Goal: Information Seeking & Learning: Learn about a topic

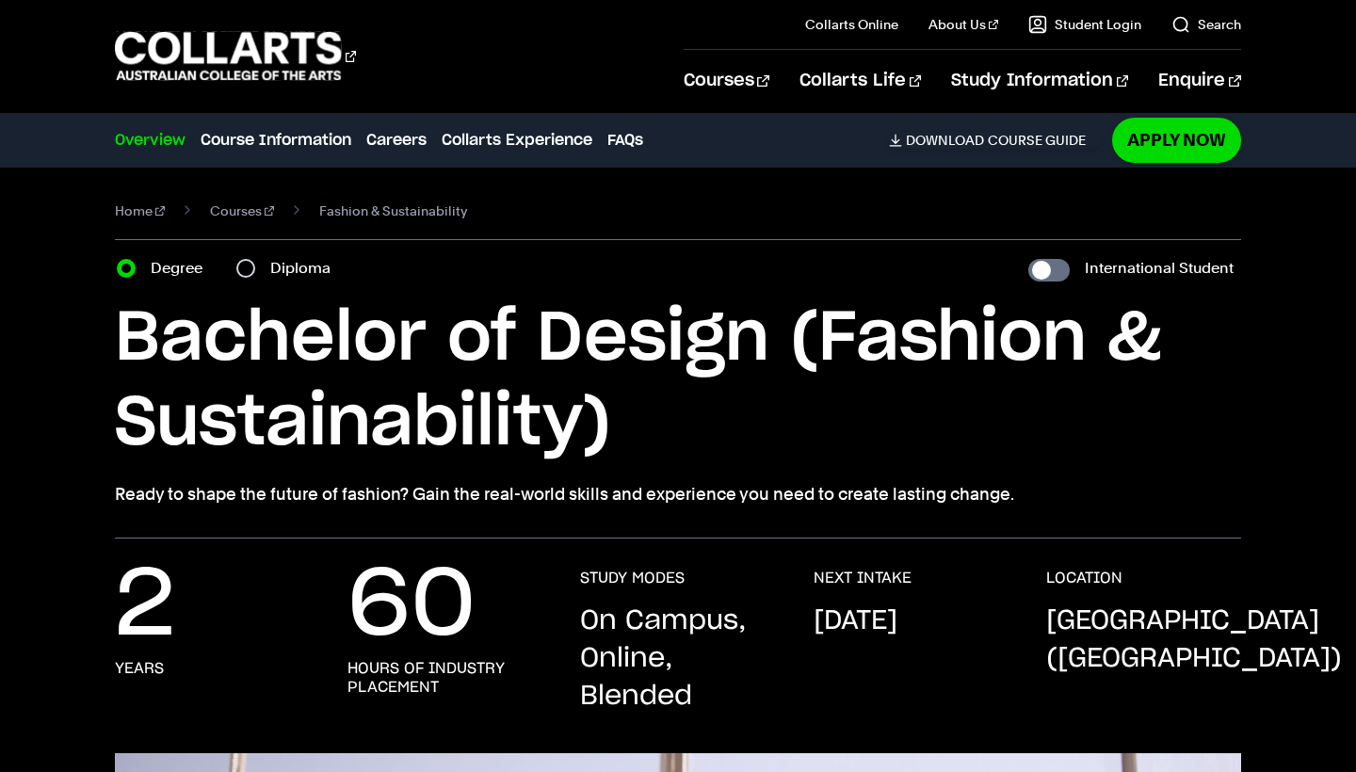
click at [252, 268] on input "Diploma" at bounding box center [245, 268] width 19 height 19
radio input "true"
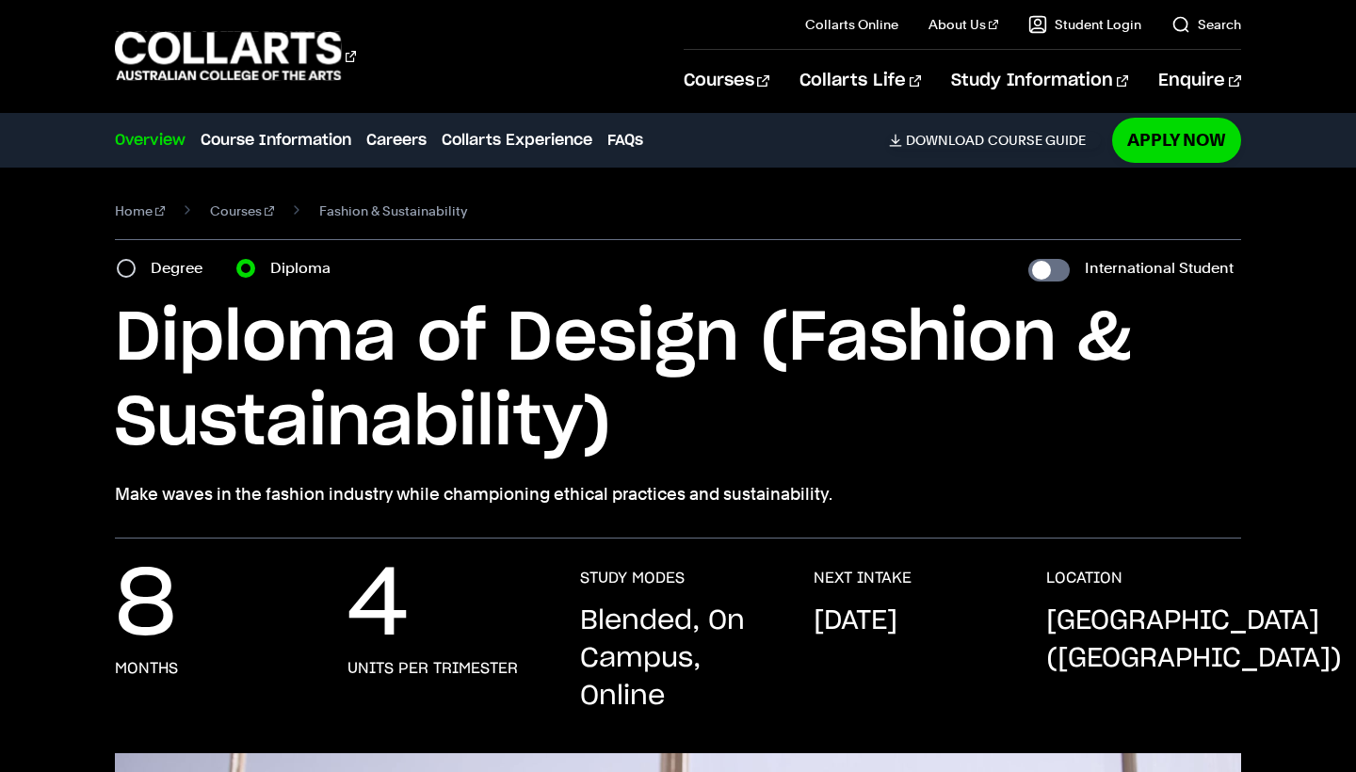
click at [148, 270] on div "Degree" at bounding box center [165, 268] width 97 height 26
click at [130, 271] on input "Degree" at bounding box center [126, 268] width 19 height 19
radio input "true"
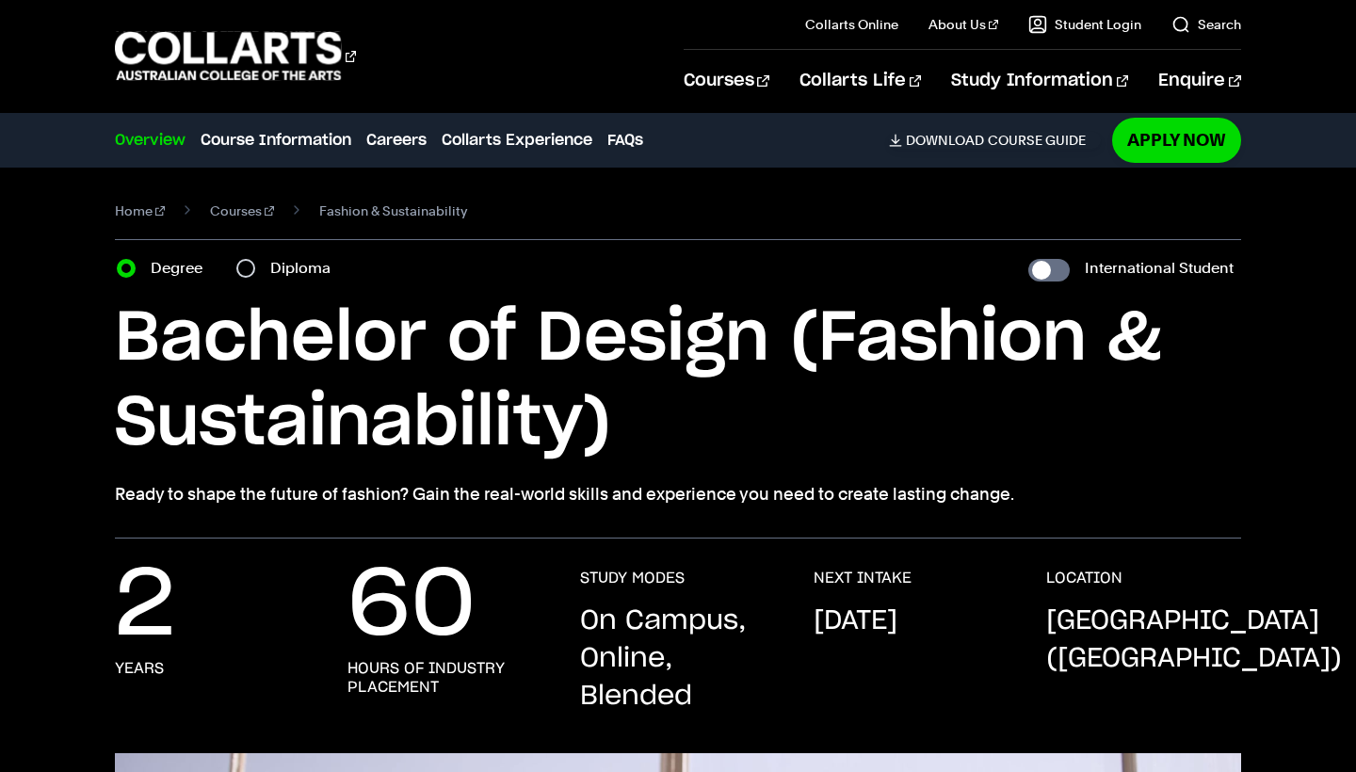
click at [251, 278] on div "Diploma" at bounding box center [289, 268] width 106 height 26
click at [244, 273] on input "Diploma" at bounding box center [245, 268] width 19 height 19
radio input "true"
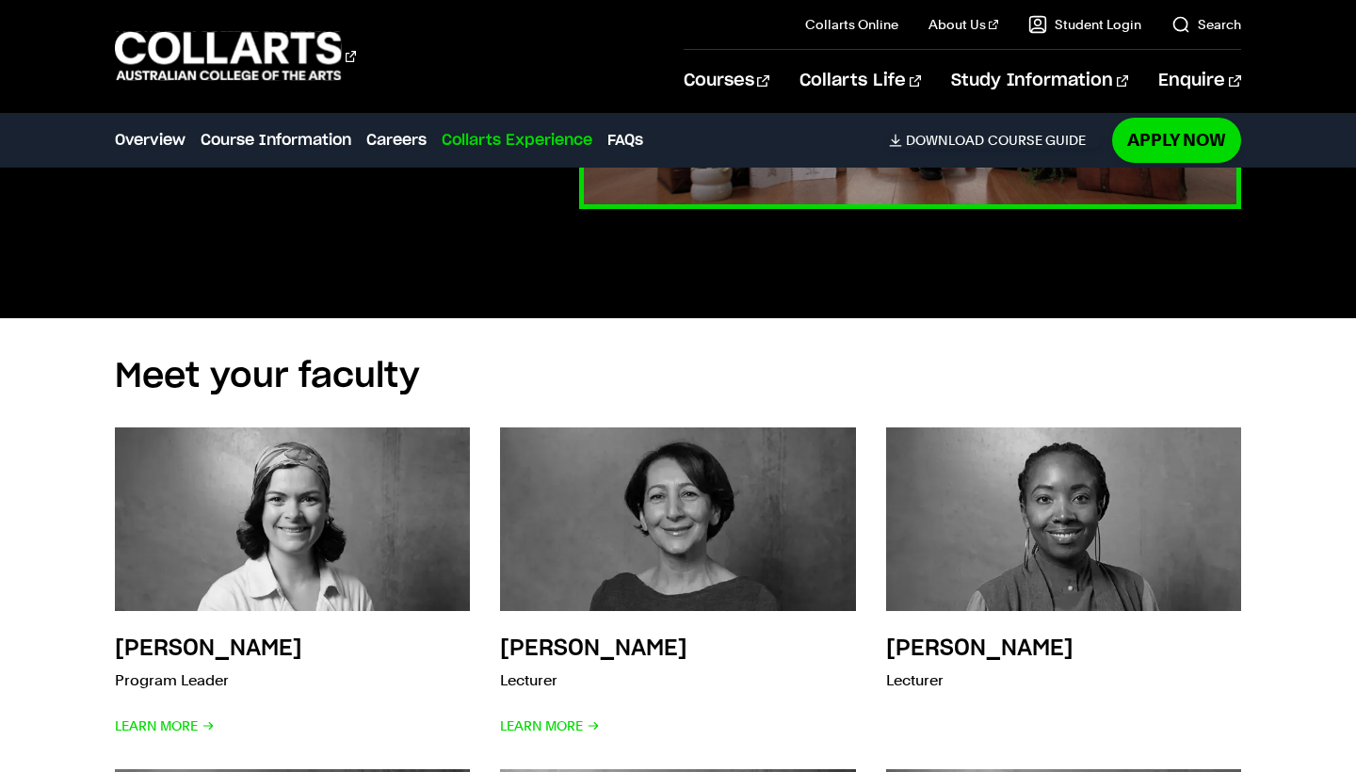
scroll to position [5238, 0]
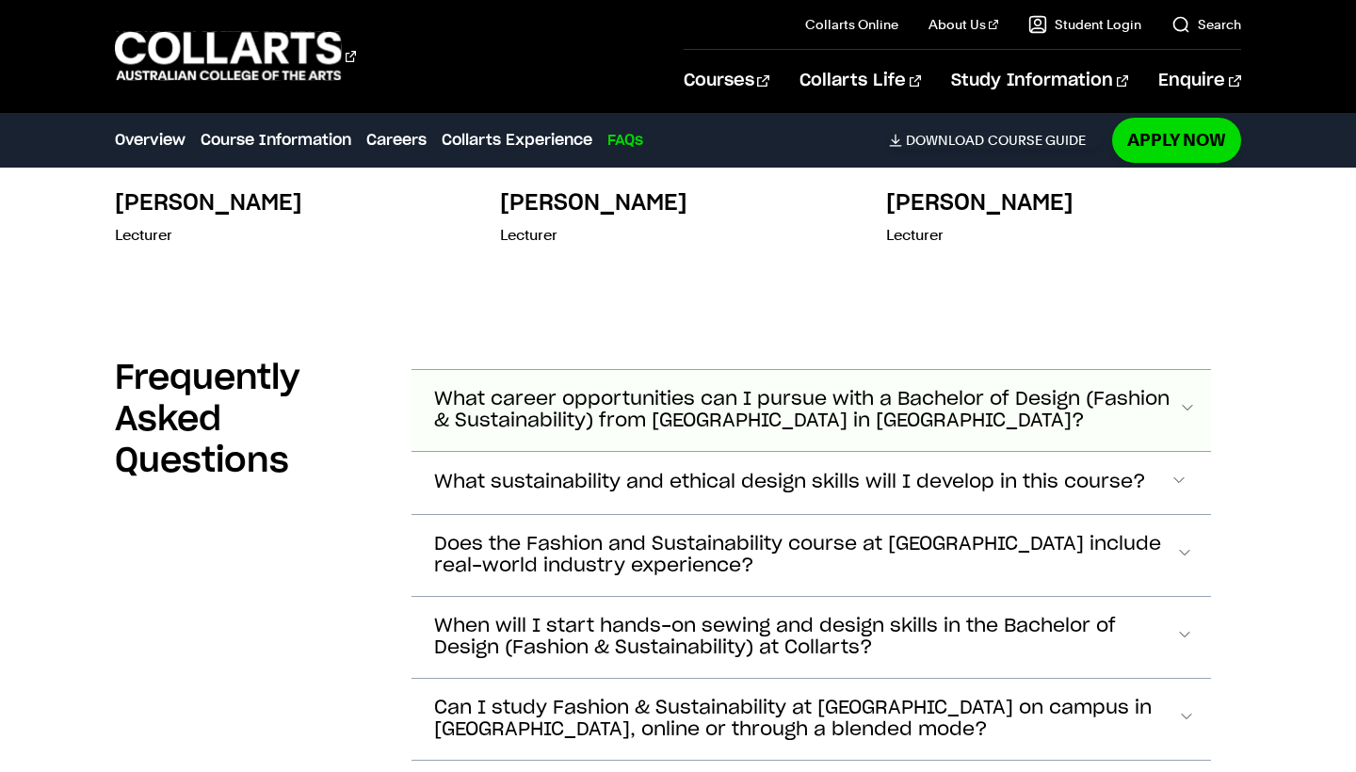
click at [1131, 389] on span "What career opportunities can I pursue with a Bachelor of Design (Fashion & Sus…" at bounding box center [805, 410] width 743 height 43
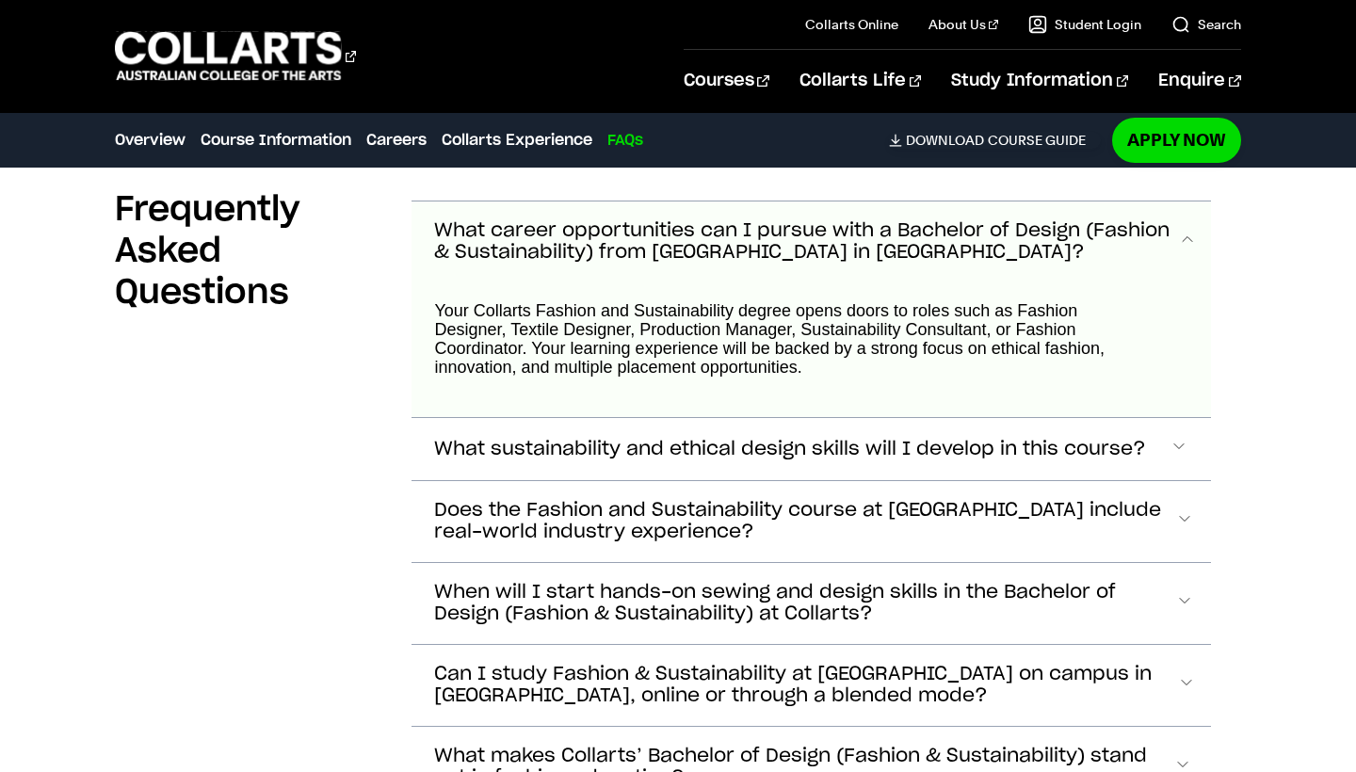
scroll to position [6206, 0]
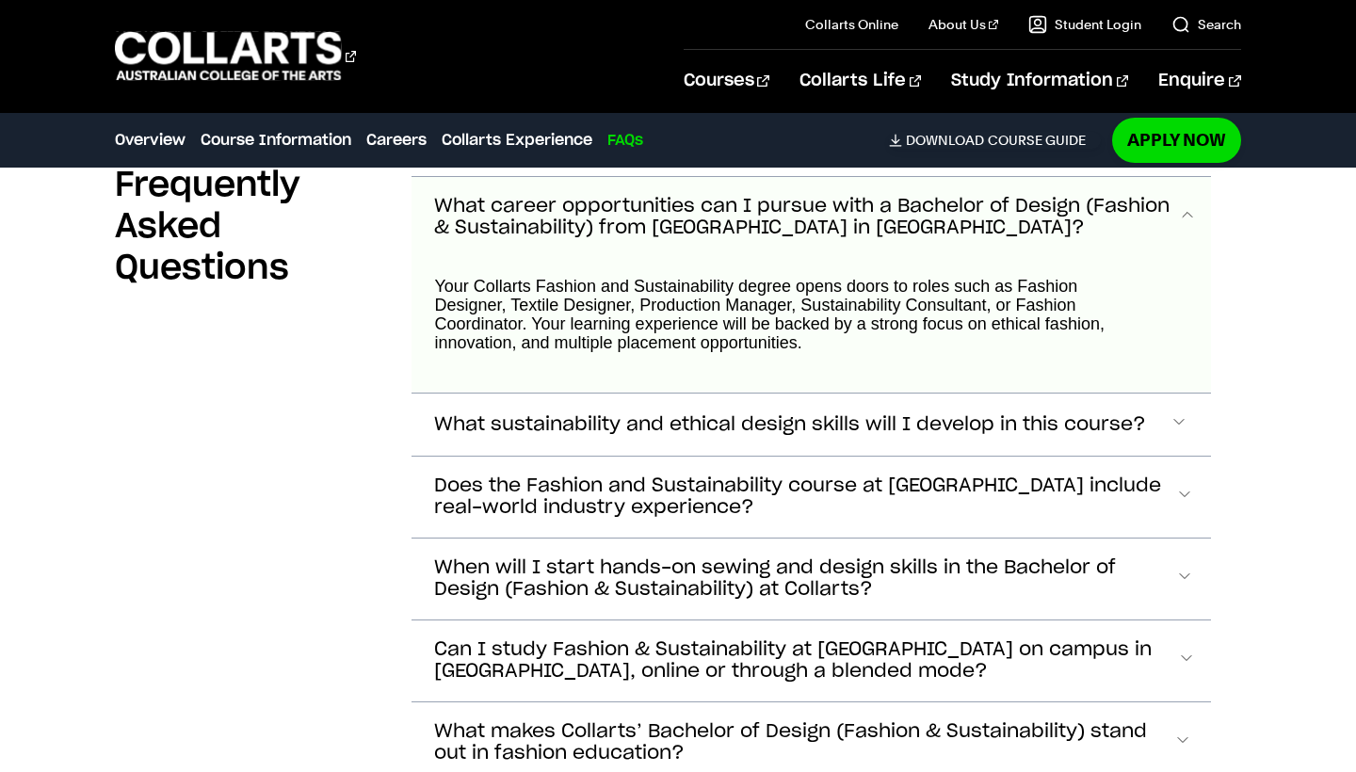
click at [1116, 235] on button "What career opportunities can I pursue with a Bachelor of Design (Fashion & Sus…" at bounding box center [811, 217] width 799 height 81
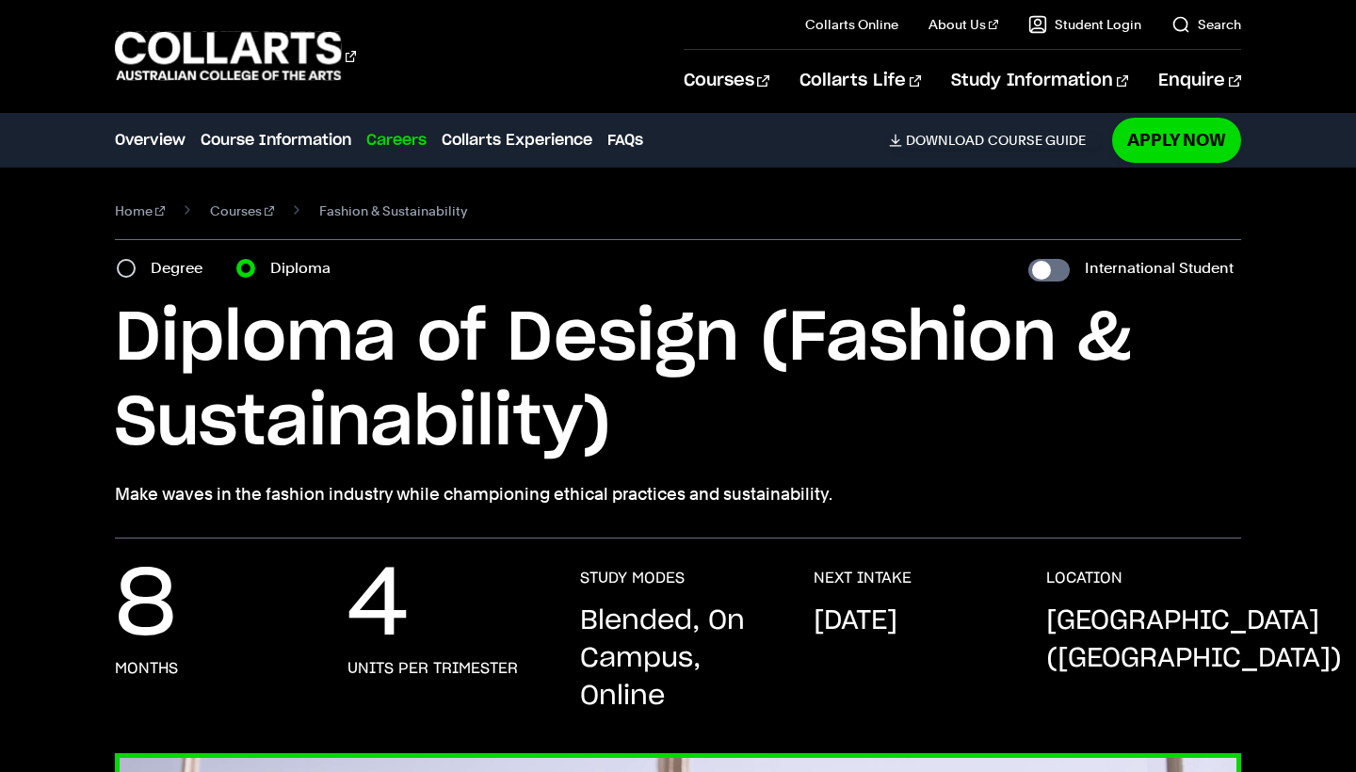
scroll to position [0, 0]
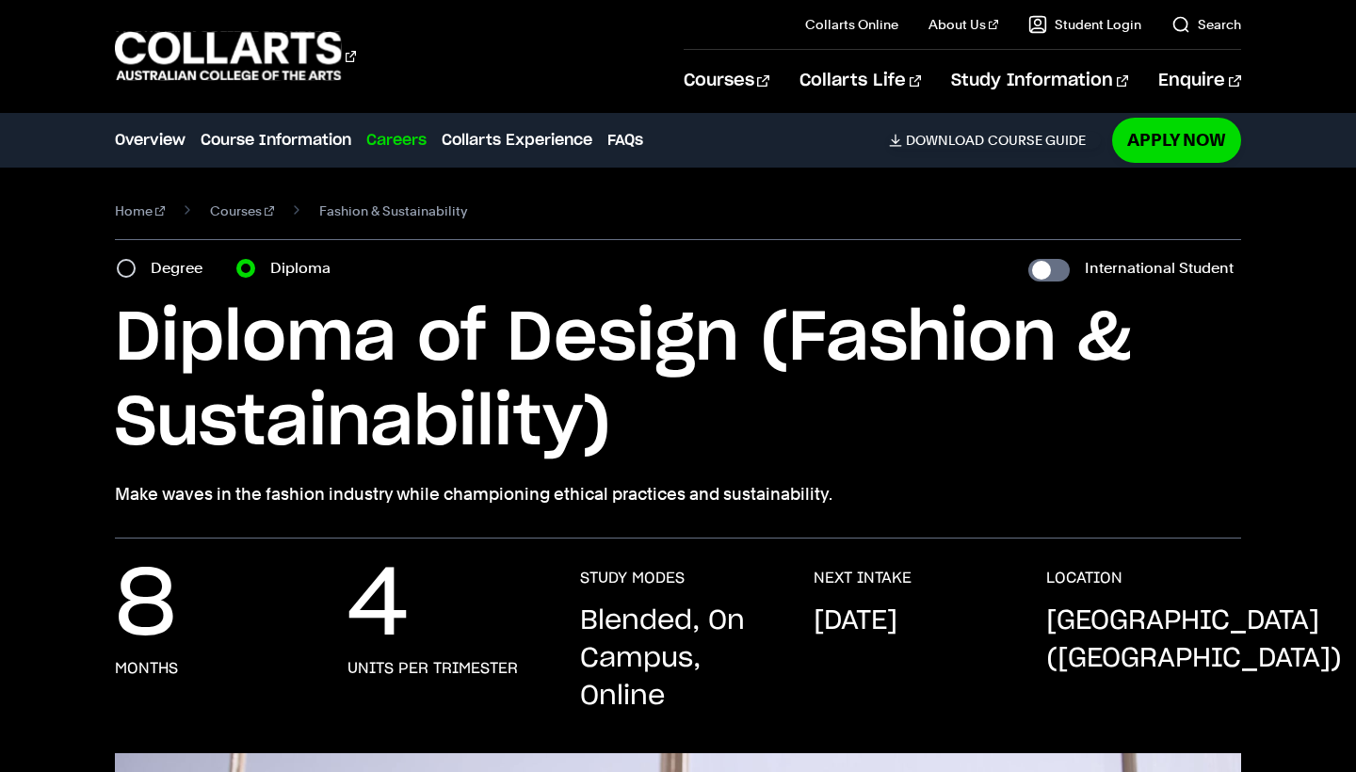
click at [185, 268] on label "Degree" at bounding box center [182, 268] width 63 height 26
click at [136, 268] on input "Degree" at bounding box center [126, 268] width 19 height 19
radio input "true"
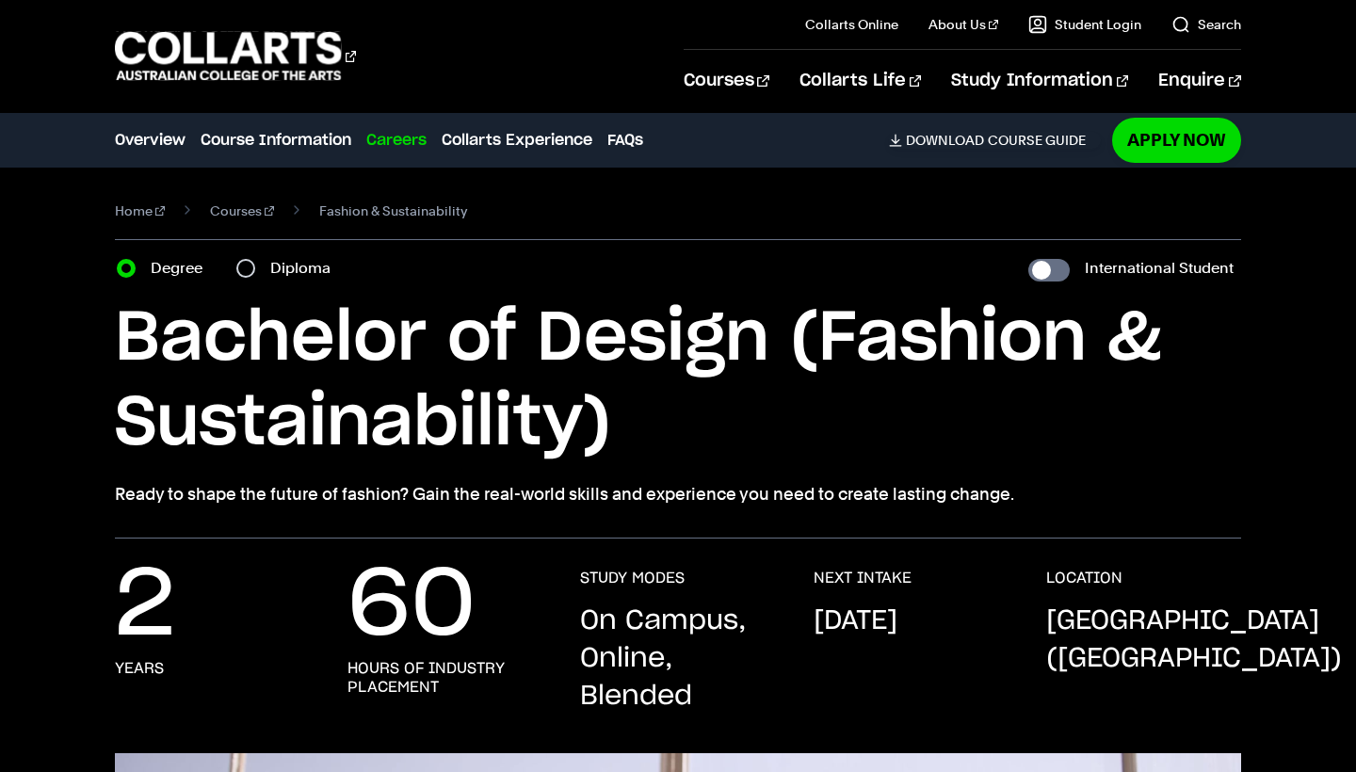
click at [277, 267] on label "Diploma" at bounding box center [306, 268] width 72 height 26
click at [255, 267] on input "Diploma" at bounding box center [245, 268] width 19 height 19
radio input "true"
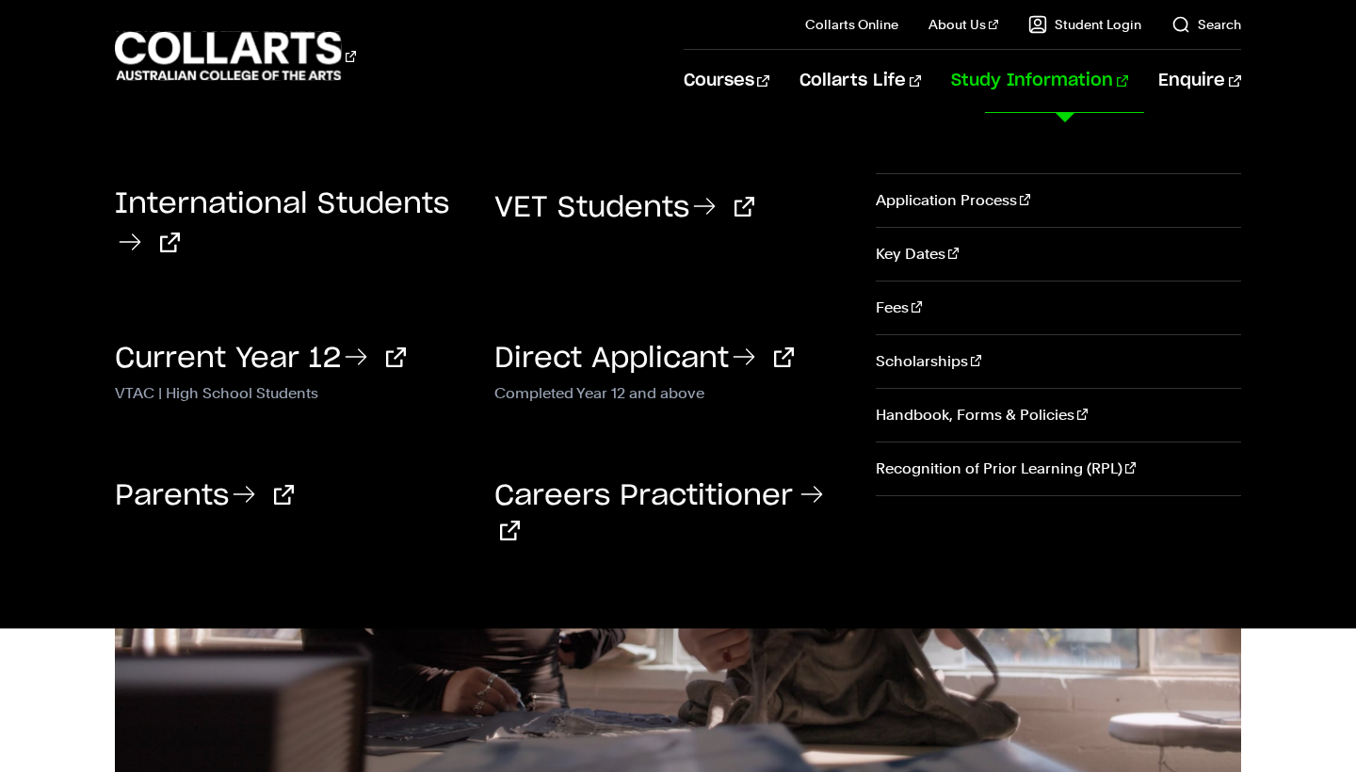
scroll to position [561, 0]
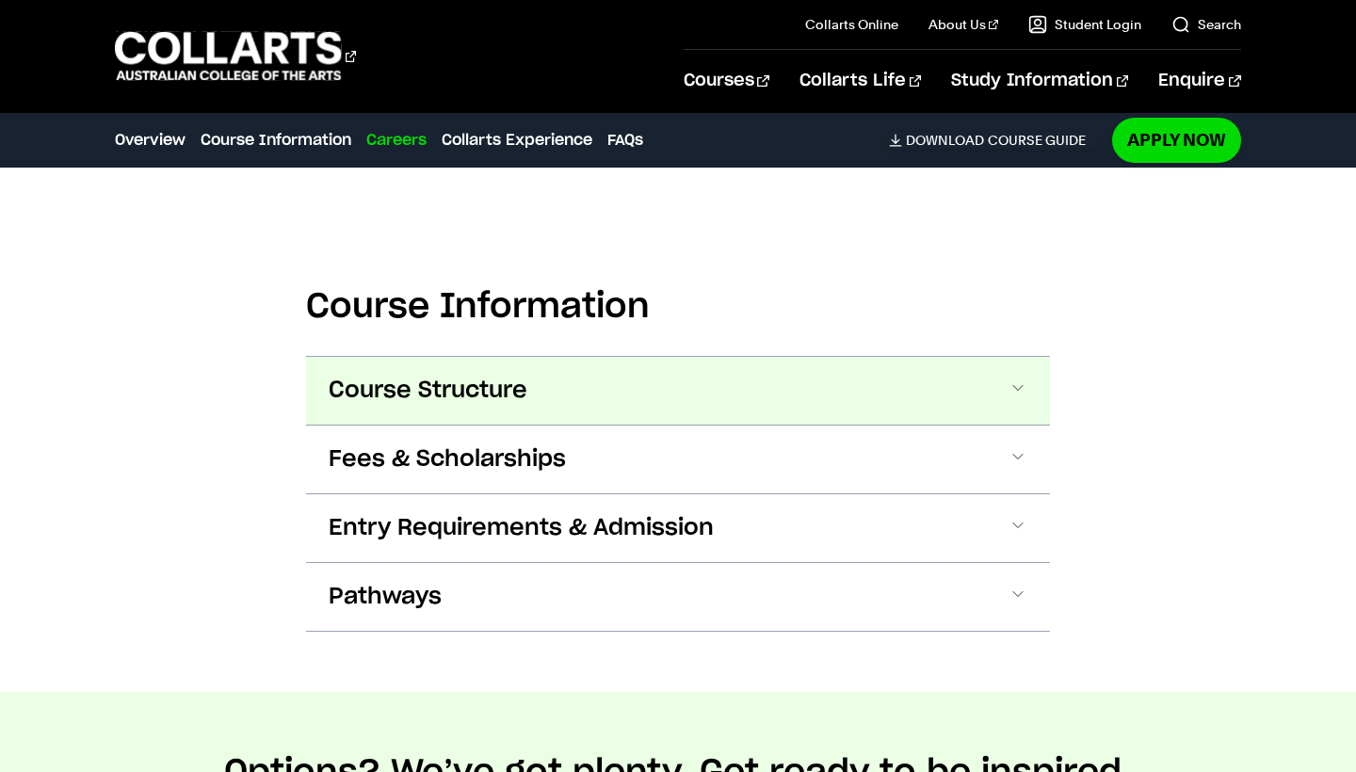
click at [936, 381] on button "Course Structure" at bounding box center [678, 391] width 744 height 68
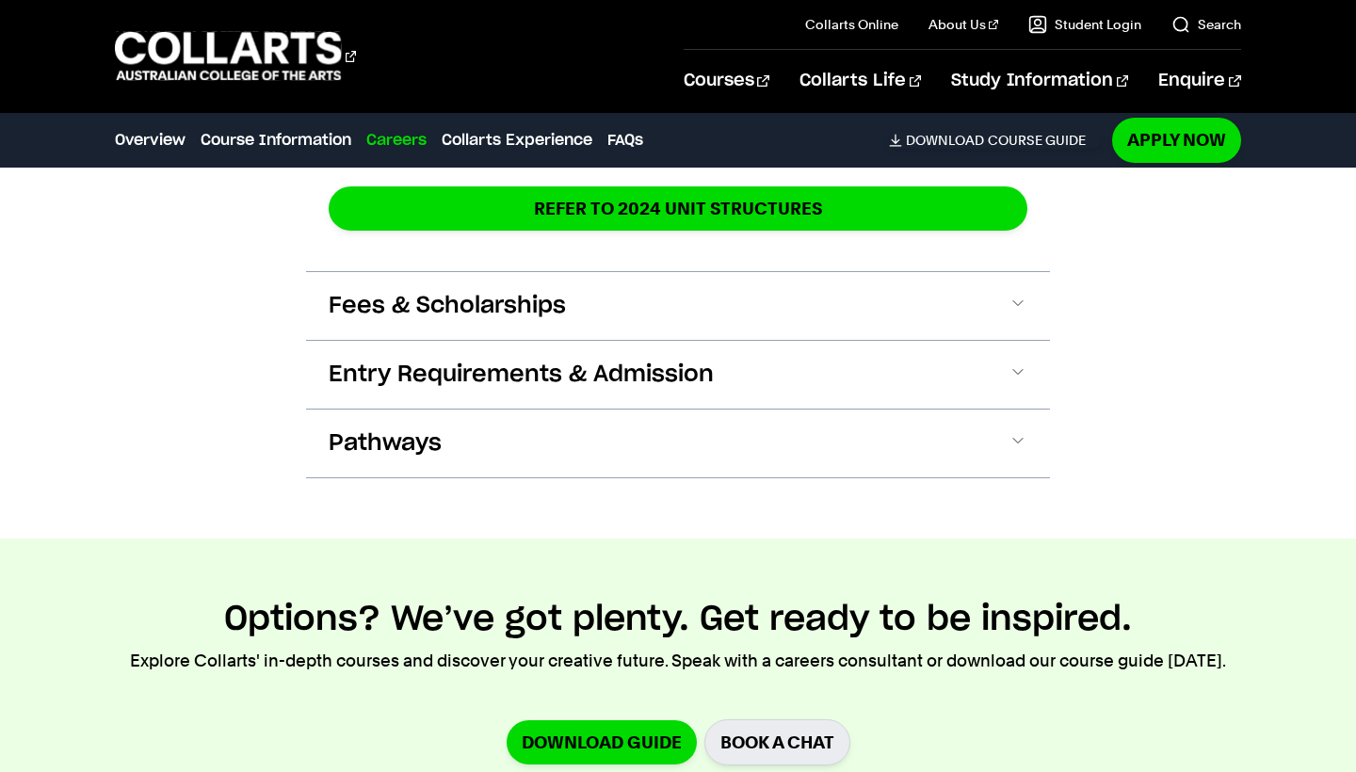
scroll to position [2885, 0]
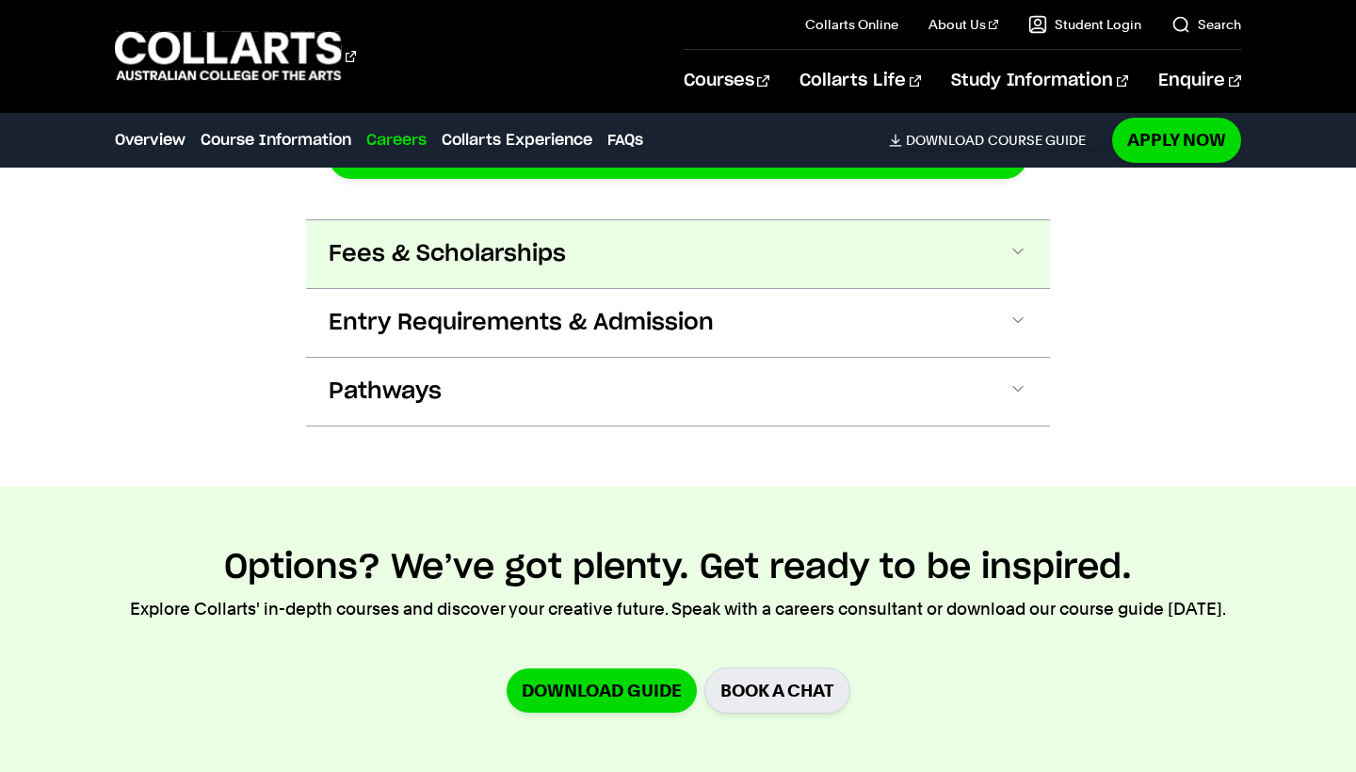
click at [911, 255] on button "Fees & Scholarships" at bounding box center [678, 254] width 744 height 68
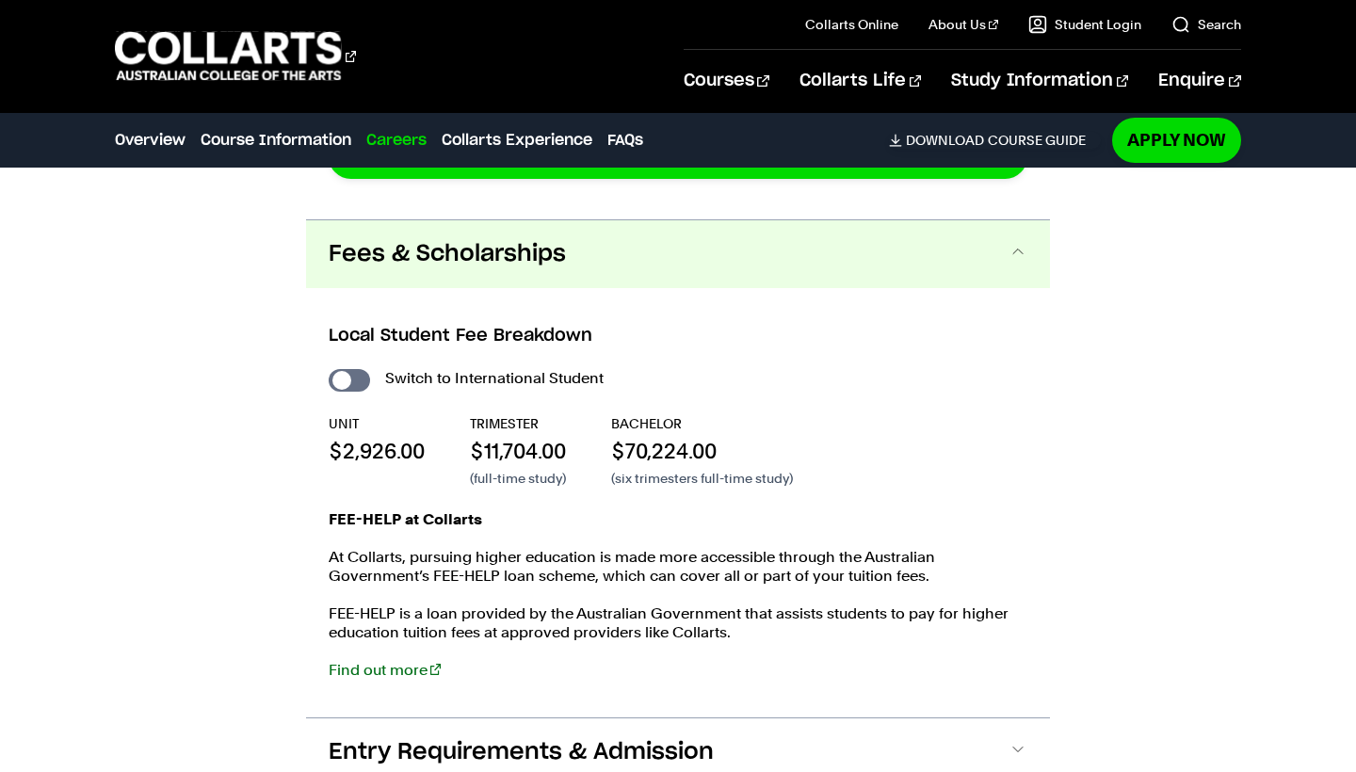
scroll to position [2929, 0]
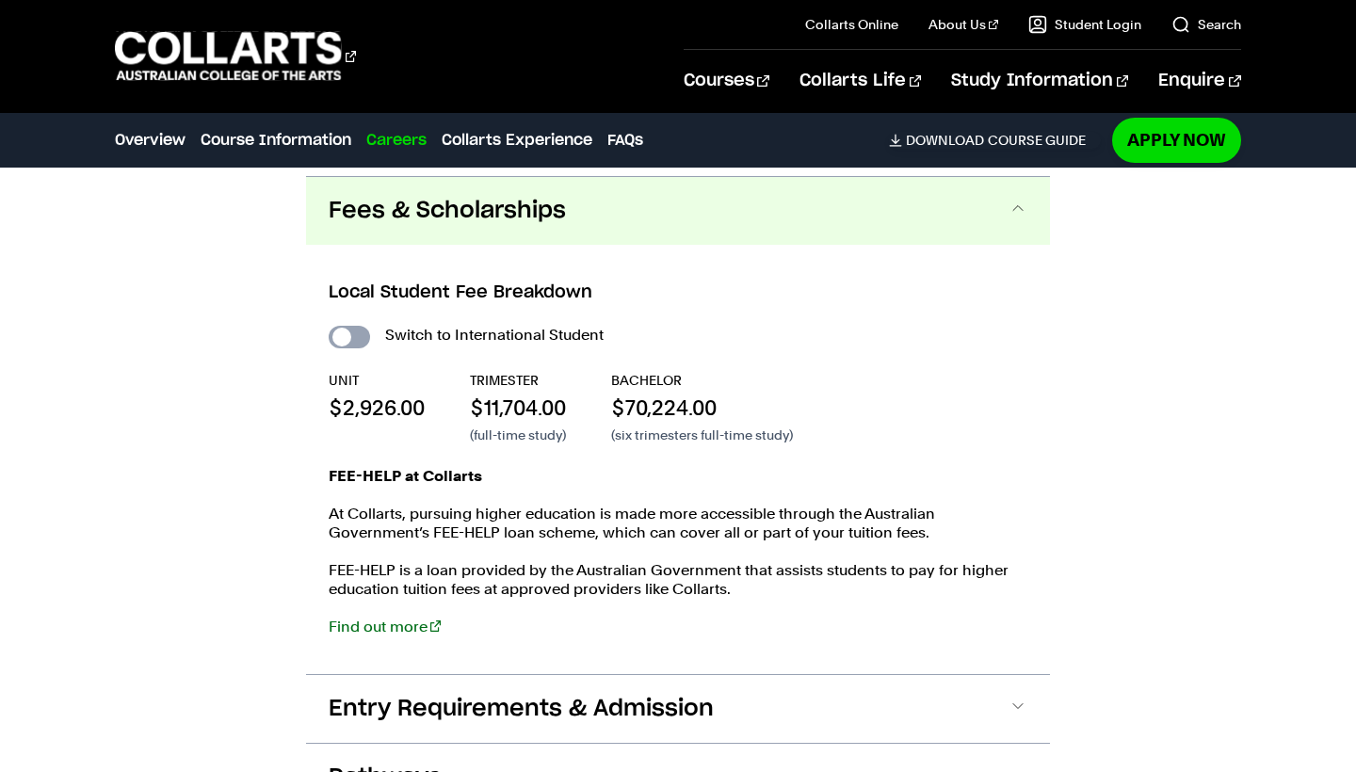
click at [355, 330] on input "International Student" at bounding box center [349, 337] width 41 height 23
checkbox input "true"
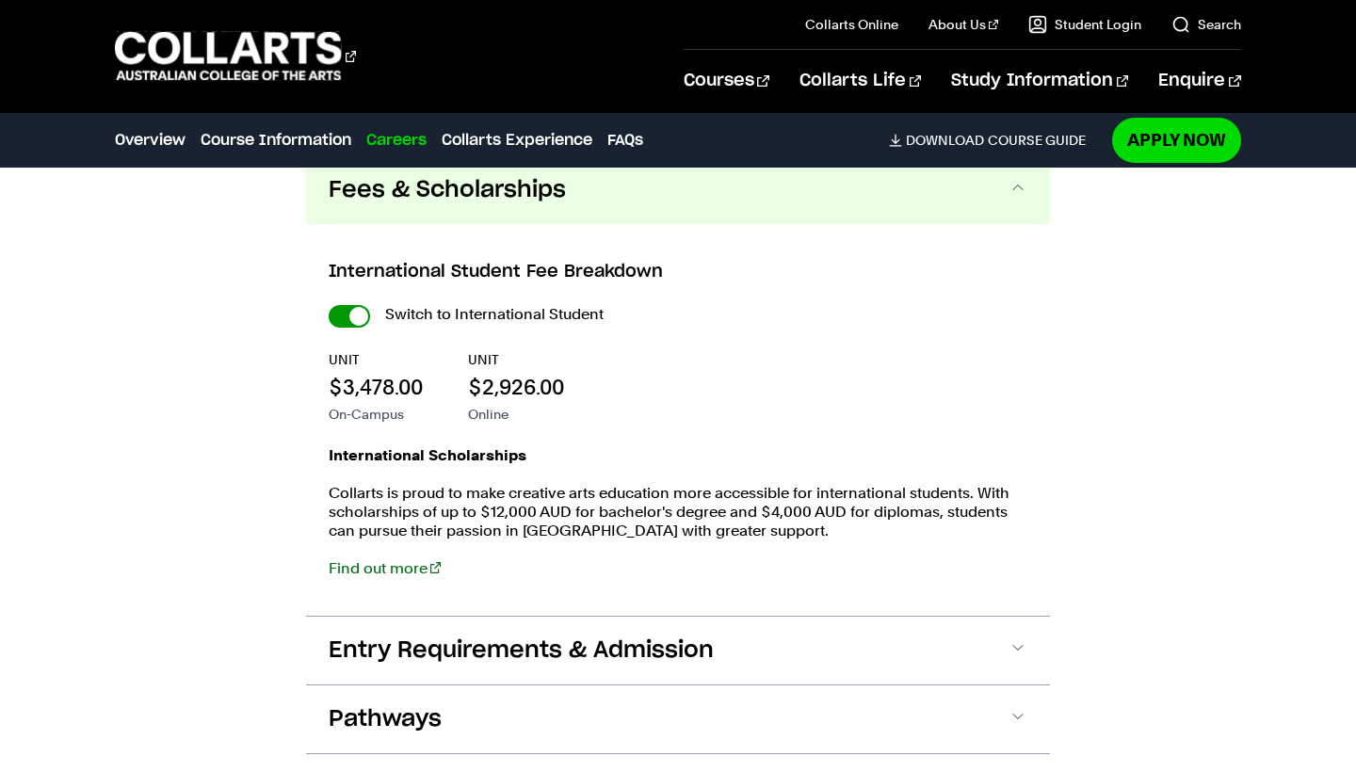
click at [362, 305] on input "International Student" at bounding box center [349, 316] width 41 height 23
checkbox input "false"
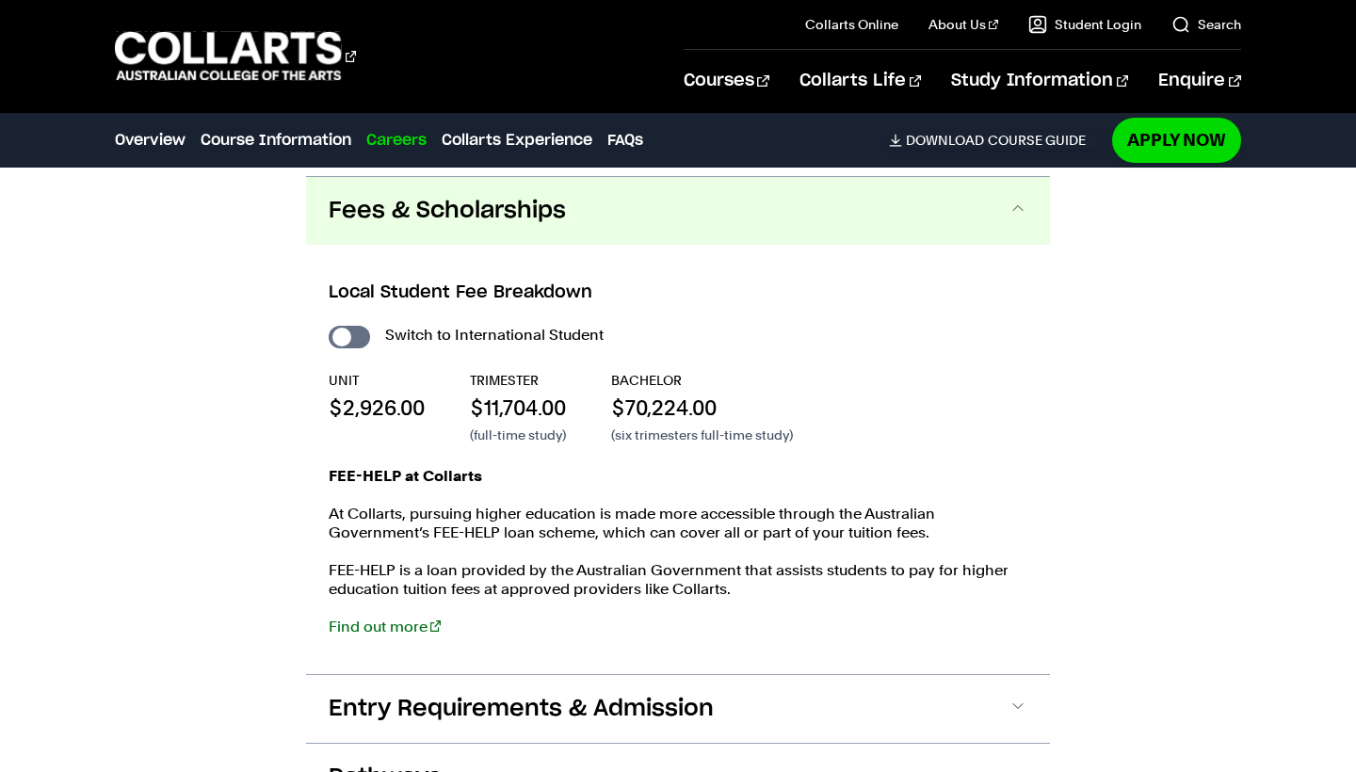
click at [660, 202] on button "Fees & Scholarships" at bounding box center [678, 211] width 744 height 68
